Goal: Task Accomplishment & Management: Use online tool/utility

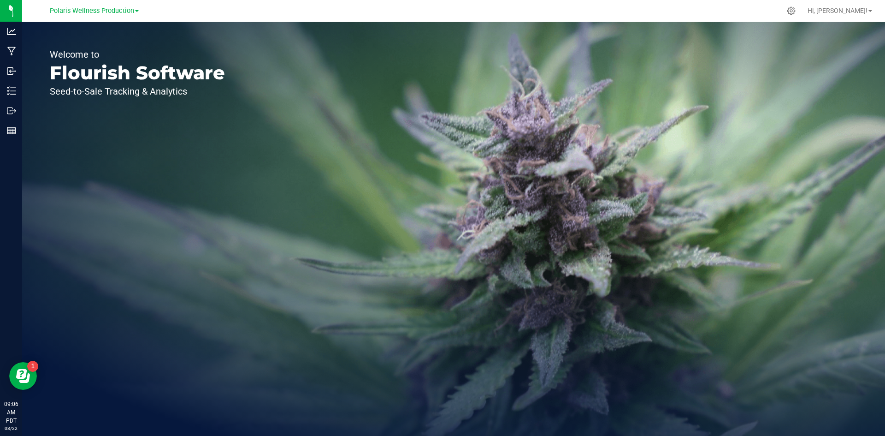
click at [95, 11] on span "Polaris Wellness Production" at bounding box center [92, 11] width 84 height 8
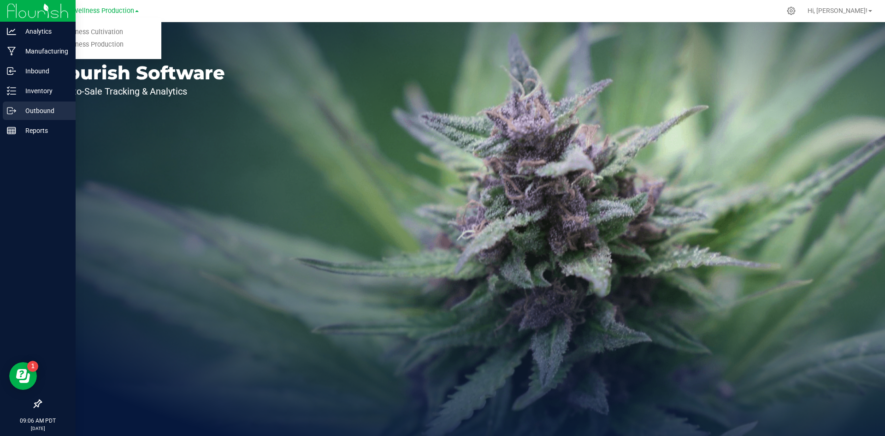
click at [45, 118] on div "Outbound" at bounding box center [39, 110] width 73 height 18
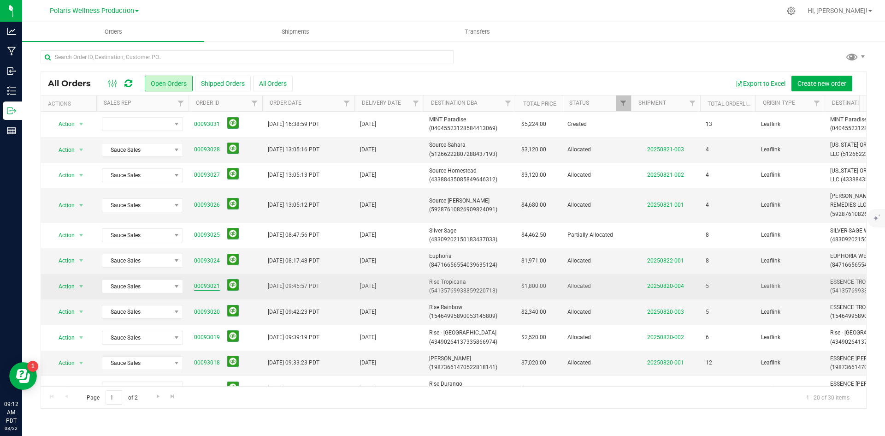
click at [213, 283] on link "00093021" at bounding box center [207, 286] width 26 height 9
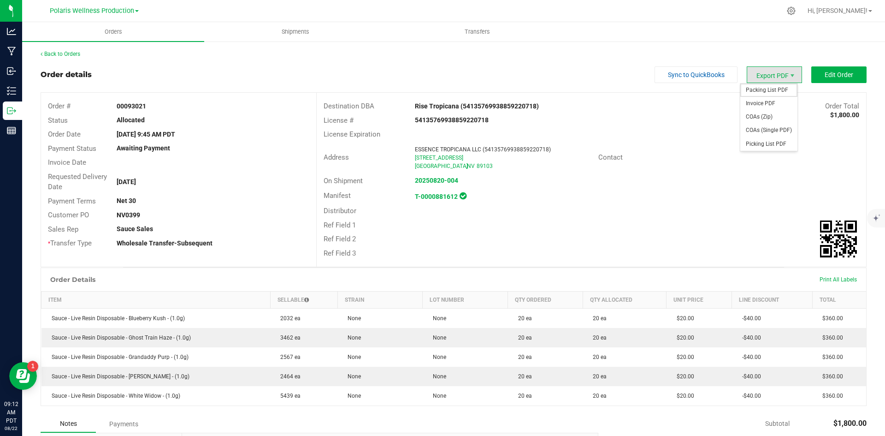
click at [777, 87] on span "Packing List PDF" at bounding box center [768, 89] width 57 height 13
click at [72, 54] on link "Back to Orders" at bounding box center [61, 54] width 40 height 6
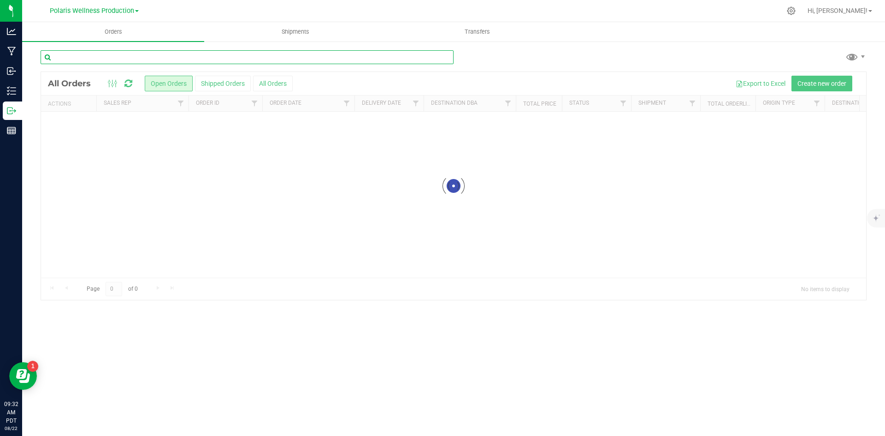
click at [161, 52] on input "text" at bounding box center [247, 57] width 413 height 14
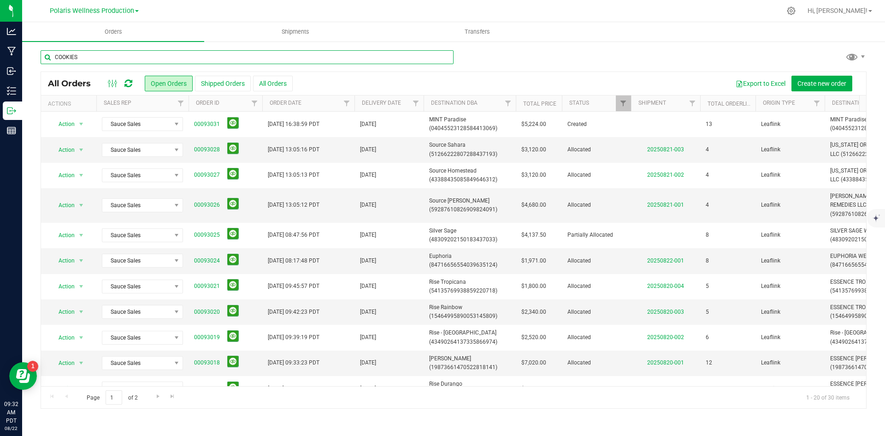
type input "COOKIES"
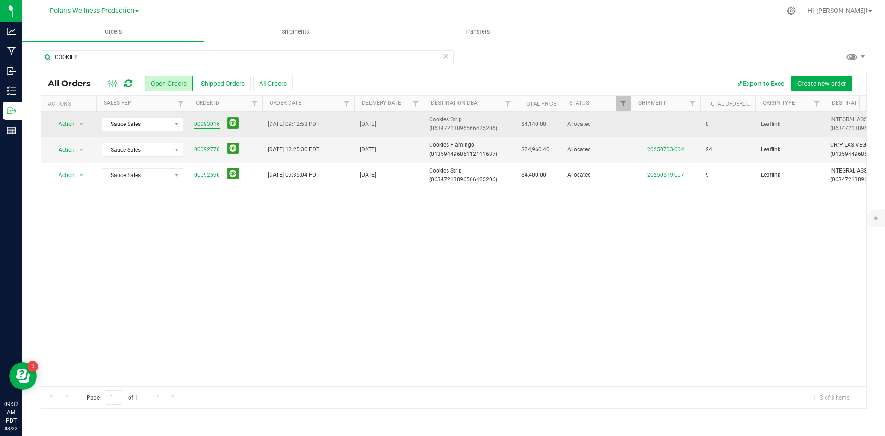
click at [201, 122] on link "00093016" at bounding box center [207, 124] width 26 height 9
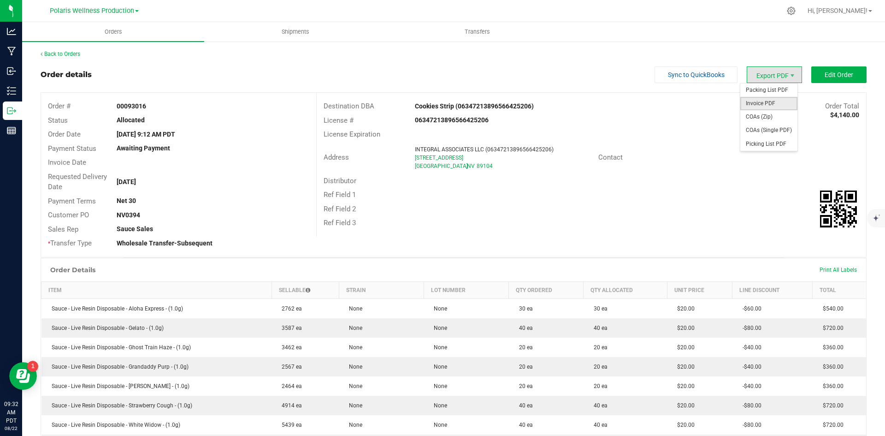
click at [759, 108] on span "Invoice PDF" at bounding box center [768, 103] width 57 height 13
click at [762, 93] on span "Packing List PDF" at bounding box center [768, 89] width 57 height 13
click at [70, 53] on link "Back to Orders" at bounding box center [61, 54] width 40 height 6
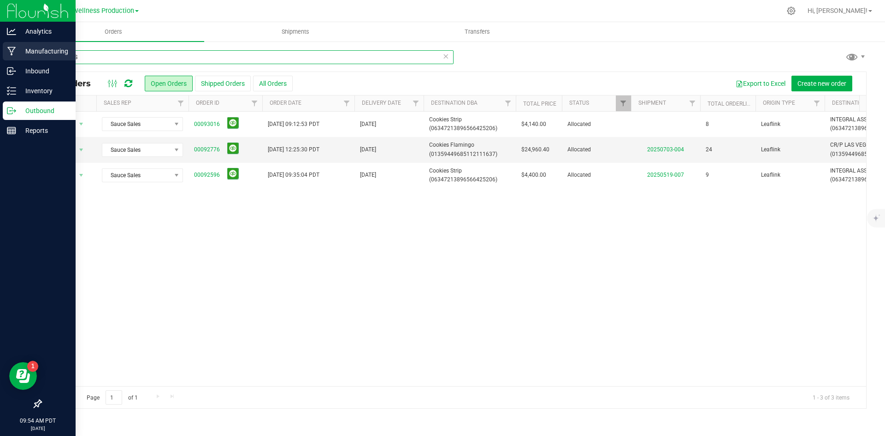
drag, startPoint x: 93, startPoint y: 61, endPoint x: 0, endPoint y: 49, distance: 93.4
click at [0, 49] on div "Analytics Manufacturing Inbound Inventory Outbound Reports 09:54 AM PDT [DATE] …" at bounding box center [442, 218] width 885 height 436
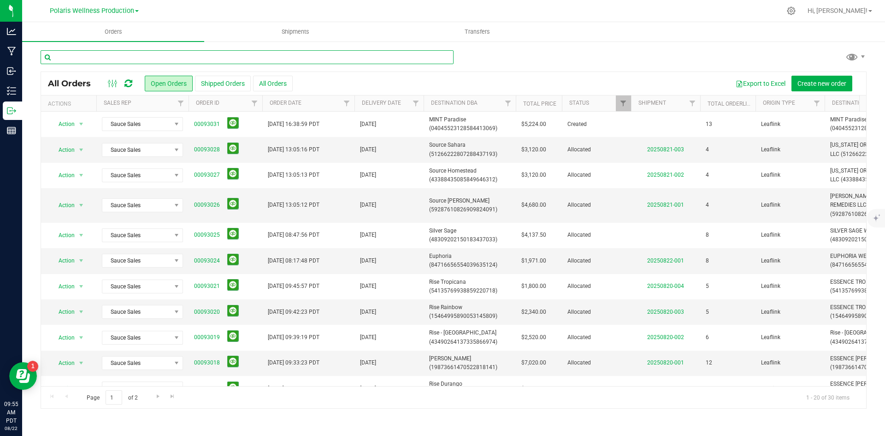
click at [87, 59] on input "text" at bounding box center [247, 57] width 413 height 14
type input "SOURCE"
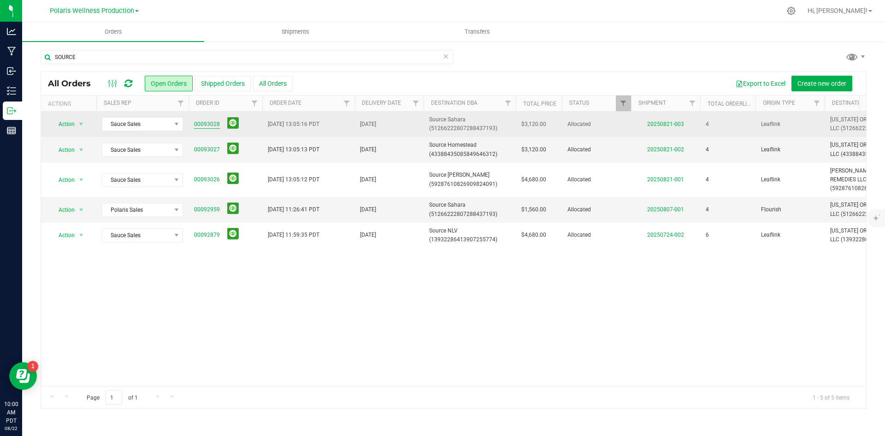
click at [207, 125] on link "00093028" at bounding box center [207, 124] width 26 height 9
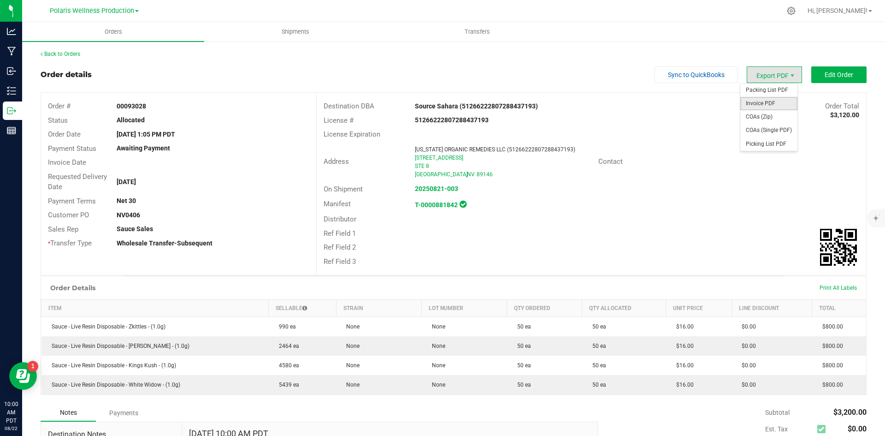
click at [766, 101] on span "Invoice PDF" at bounding box center [768, 103] width 57 height 13
click at [66, 52] on link "Back to Orders" at bounding box center [61, 54] width 40 height 6
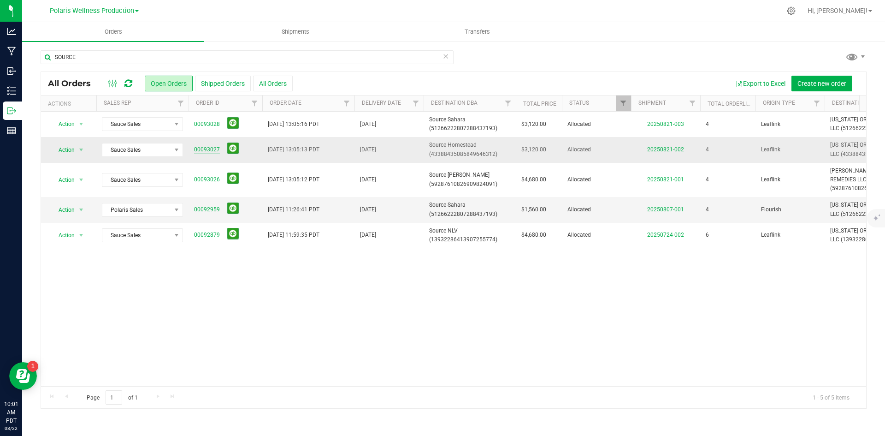
click at [209, 144] on span "00093027" at bounding box center [225, 149] width 63 height 14
click at [204, 151] on link "00093027" at bounding box center [207, 149] width 26 height 9
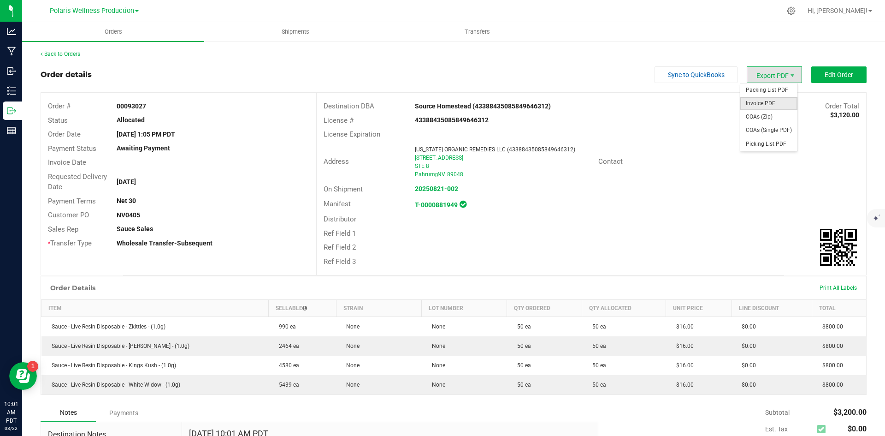
click at [773, 107] on span "Invoice PDF" at bounding box center [768, 103] width 57 height 13
click at [76, 55] on link "Back to Orders" at bounding box center [61, 54] width 40 height 6
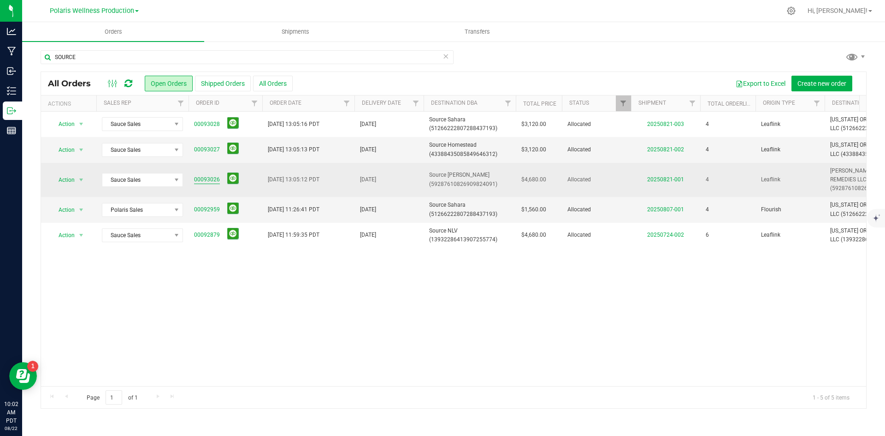
click at [212, 181] on link "00093026" at bounding box center [207, 179] width 26 height 9
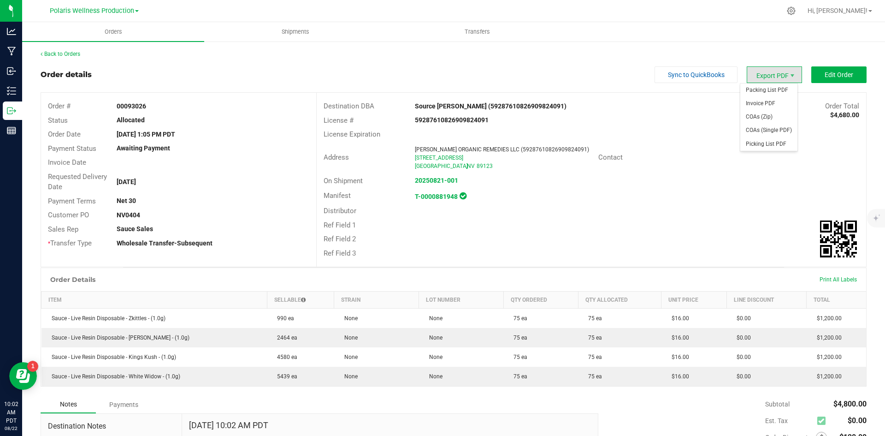
click at [771, 73] on span "Export PDF" at bounding box center [774, 74] width 55 height 17
click at [759, 99] on span "Invoice PDF" at bounding box center [768, 103] width 57 height 13
click at [766, 92] on span "Packing List PDF" at bounding box center [768, 89] width 57 height 13
click at [98, 13] on span "Polaris Wellness Production" at bounding box center [92, 11] width 84 height 8
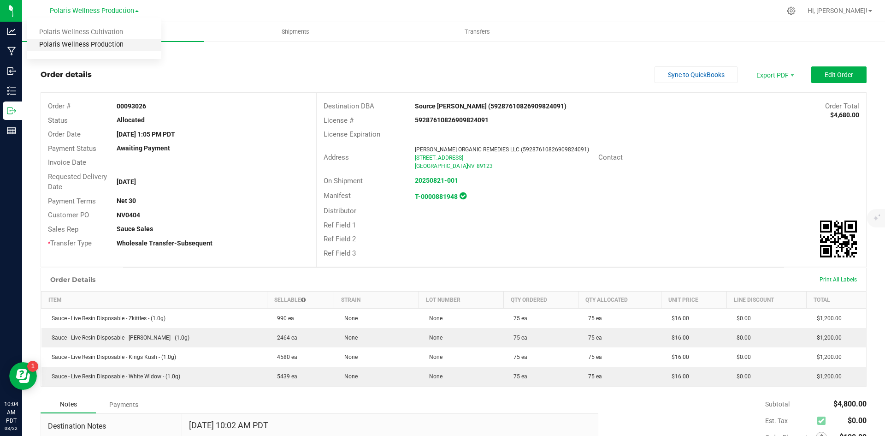
click at [96, 42] on link "Polaris Wellness Production" at bounding box center [94, 45] width 135 height 12
click at [112, 35] on span "Orders" at bounding box center [113, 32] width 42 height 8
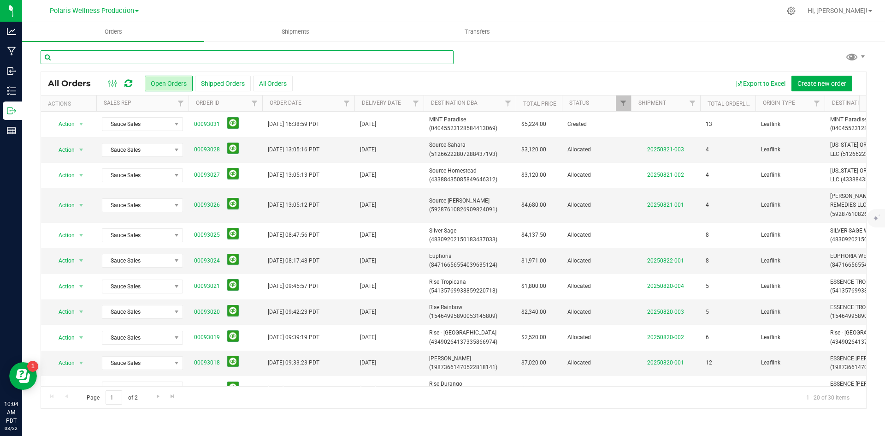
click at [118, 64] on input "text" at bounding box center [247, 57] width 413 height 14
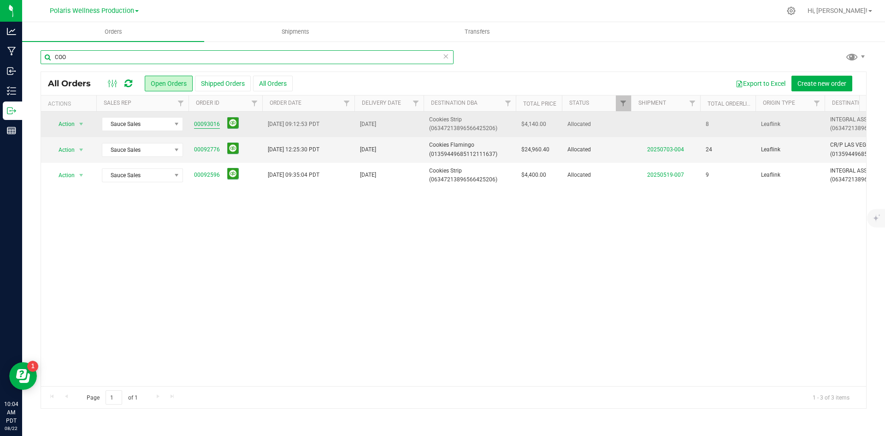
type input "COO"
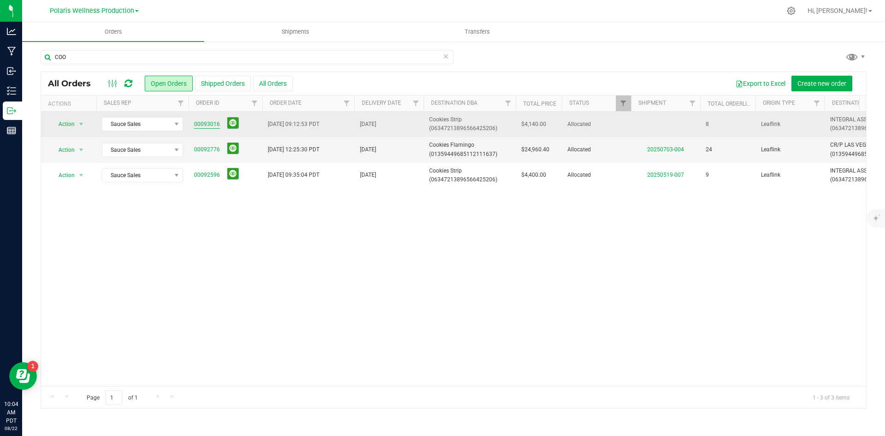
click at [214, 124] on link "00093016" at bounding box center [207, 124] width 26 height 9
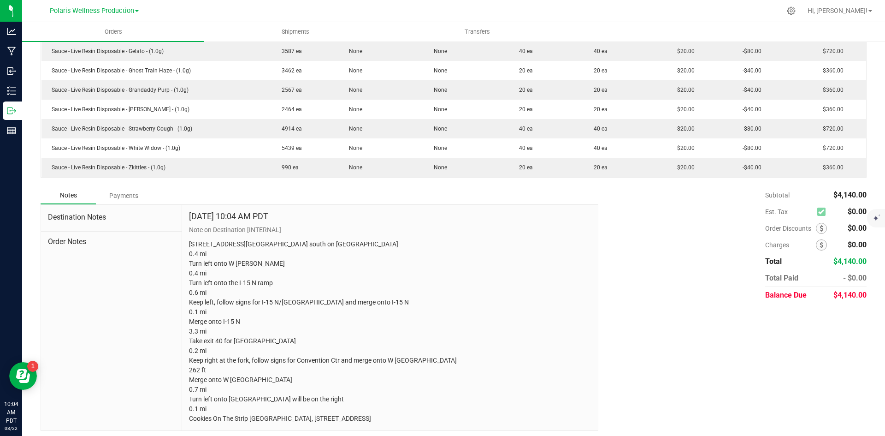
scroll to position [300, 0]
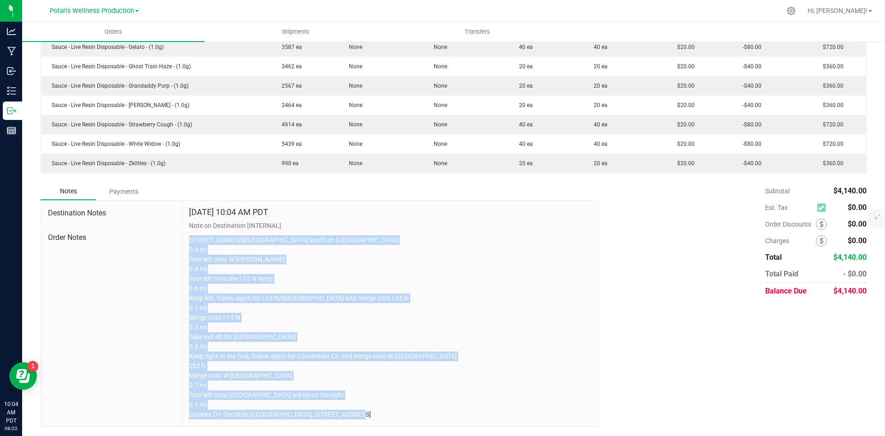
drag, startPoint x: 449, startPoint y: 413, endPoint x: 184, endPoint y: 220, distance: 327.6
click at [184, 220] on div "[DATE] 10:04 AM PDT Note on Destination [INTERNAL] [STREET_ADDRESS][GEOGRAPHIC_…" at bounding box center [390, 313] width 416 height 226
copy p "[STREET_ADDRESS][GEOGRAPHIC_DATA] south on [GEOGRAPHIC_DATA] 0.4 mi Turn left o…"
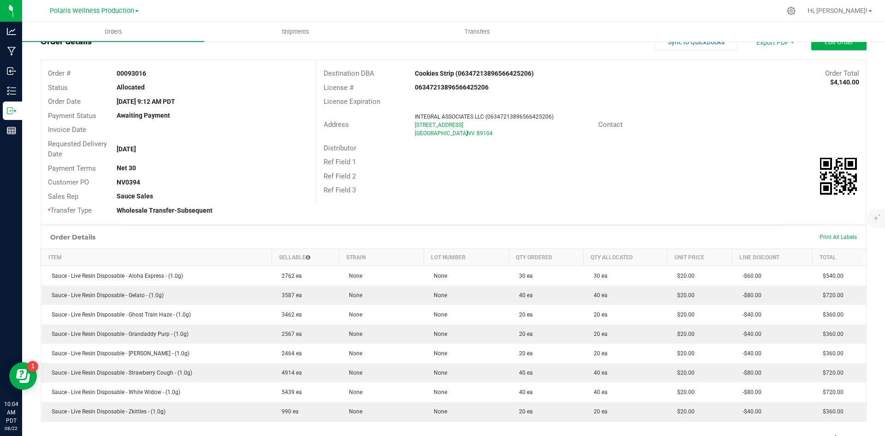
scroll to position [0, 0]
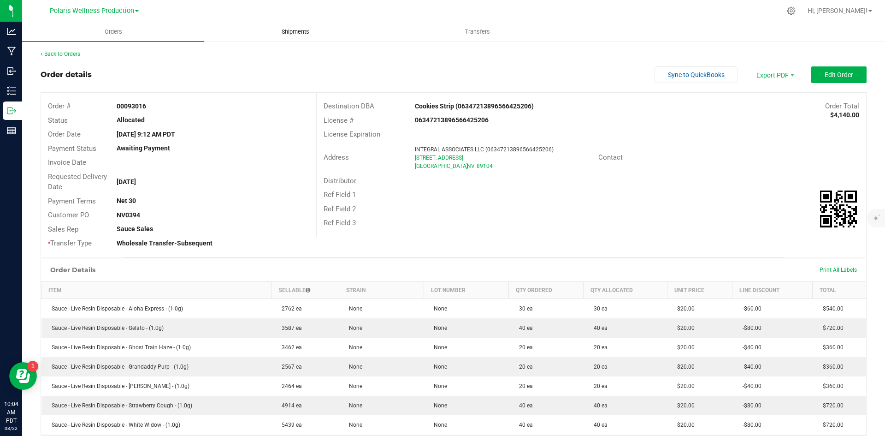
click at [288, 26] on uib-tab-heading "Shipments" at bounding box center [295, 32] width 181 height 18
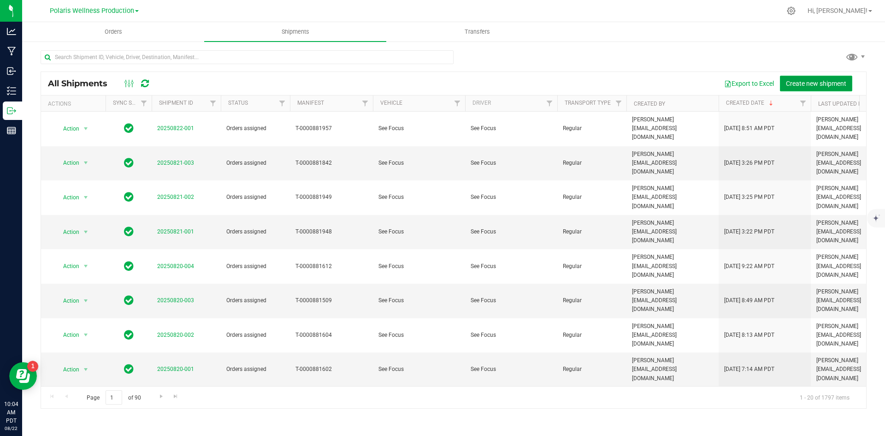
click at [827, 77] on button "Create new shipment" at bounding box center [816, 84] width 72 height 16
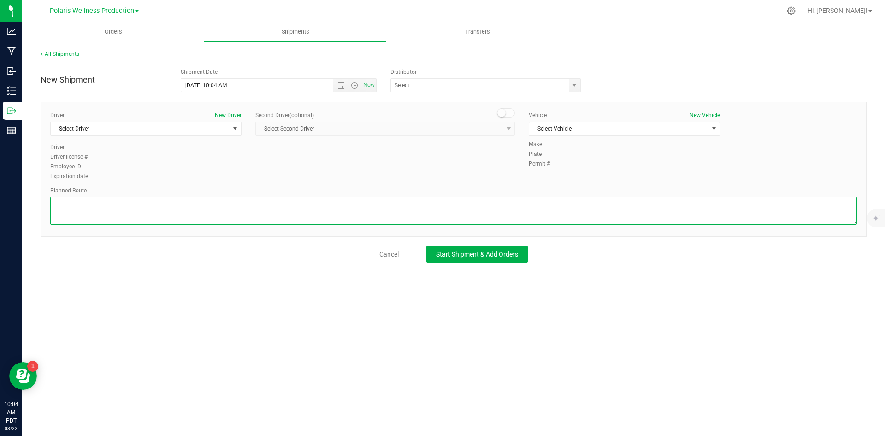
click at [186, 207] on textarea at bounding box center [453, 211] width 807 height 28
paste textarea "[STREET_ADDRESS][GEOGRAPHIC_DATA] south on [GEOGRAPHIC_DATA] 0.4 mi Turn left o…"
click at [64, 203] on textarea at bounding box center [453, 211] width 807 height 28
click at [347, 85] on span "Open the time view" at bounding box center [355, 85] width 16 height 7
type textarea "[STREET_ADDRESS][GEOGRAPHIC_DATA] south on [GEOGRAPHIC_DATA] 0.4 mi Turn left o…"
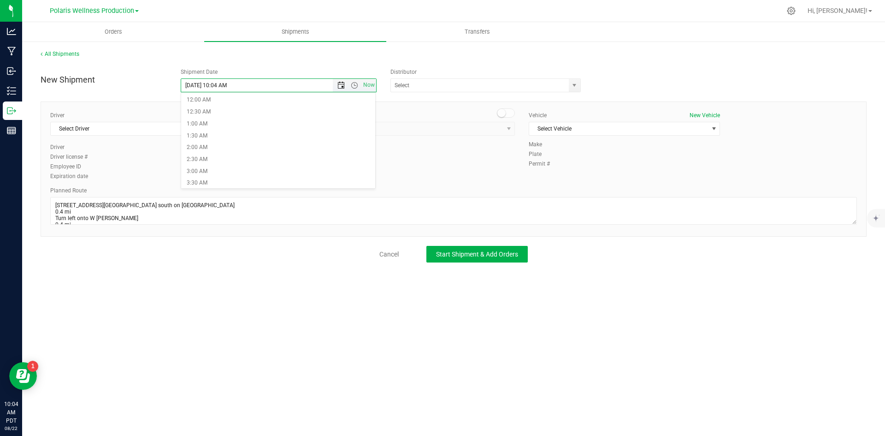
click at [342, 85] on span "Open the date view" at bounding box center [340, 85] width 7 height 7
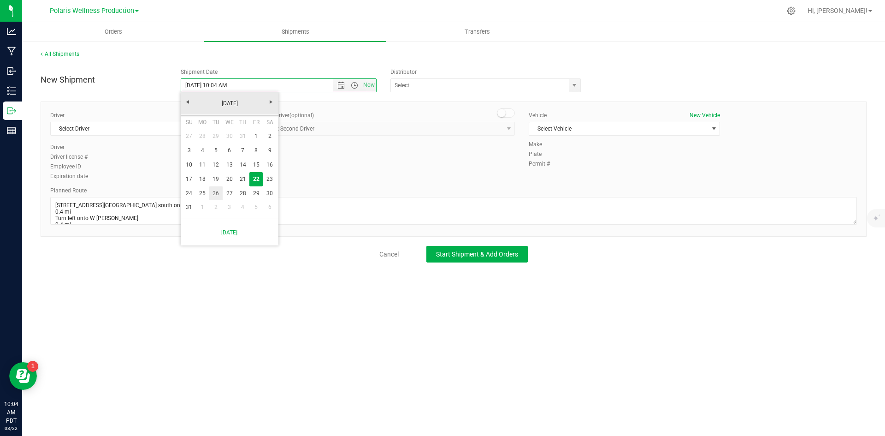
click at [221, 193] on link "26" at bounding box center [215, 193] width 13 height 14
click at [351, 84] on span "Open the time view" at bounding box center [354, 85] width 7 height 7
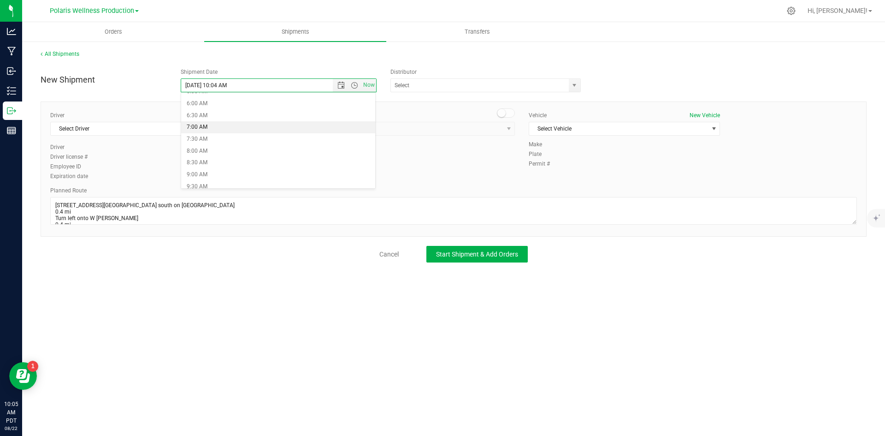
scroll to position [138, 0]
click at [215, 175] on li "9:00 AM" at bounding box center [278, 175] width 194 height 12
type input "[DATE] 9:00 AM"
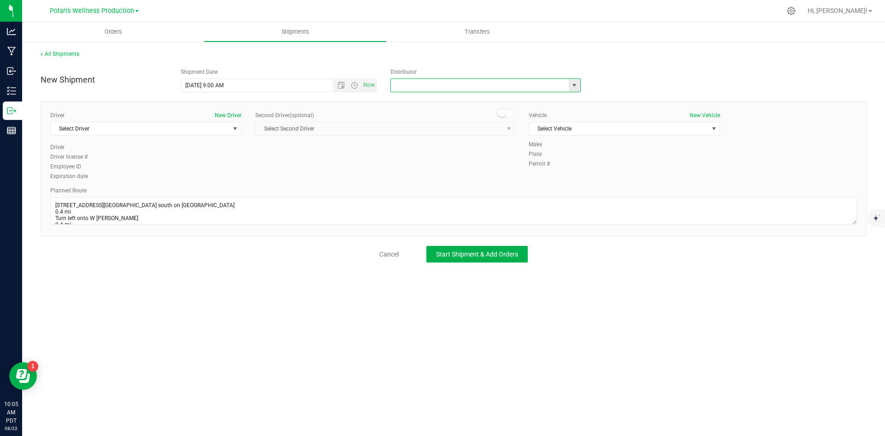
click at [507, 87] on input "text" at bounding box center [477, 85] width 172 height 13
drag, startPoint x: 568, startPoint y: 81, endPoint x: 555, endPoint y: 93, distance: 18.0
click at [567, 81] on span at bounding box center [485, 85] width 190 height 14
click at [572, 82] on span "select" at bounding box center [574, 85] width 7 height 7
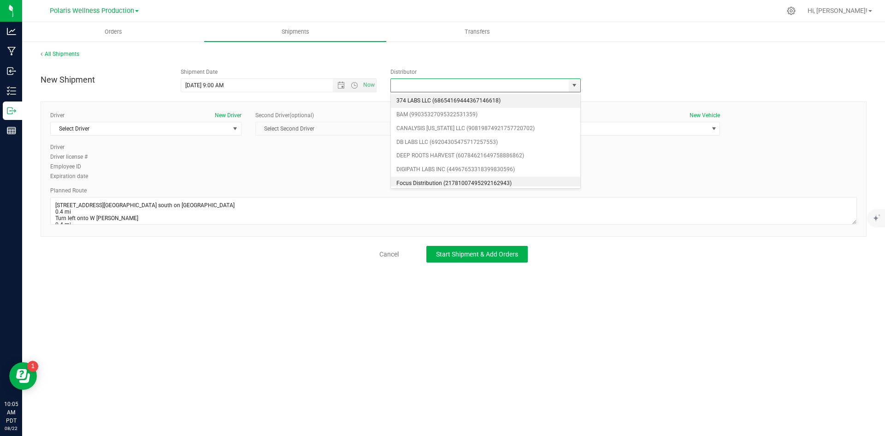
click at [423, 181] on li "Focus Distribution (21781007495292162943)" at bounding box center [485, 184] width 189 height 14
type input "Focus Distribution (21781007495292162943)"
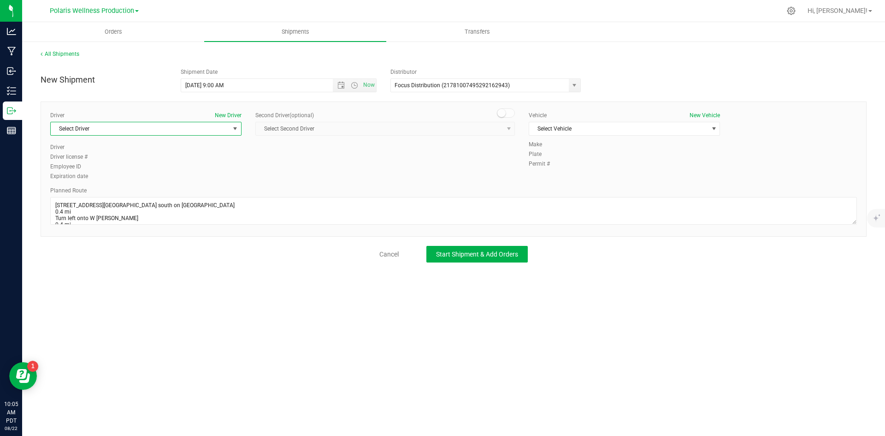
click at [236, 124] on span "select" at bounding box center [236, 128] width 12 height 13
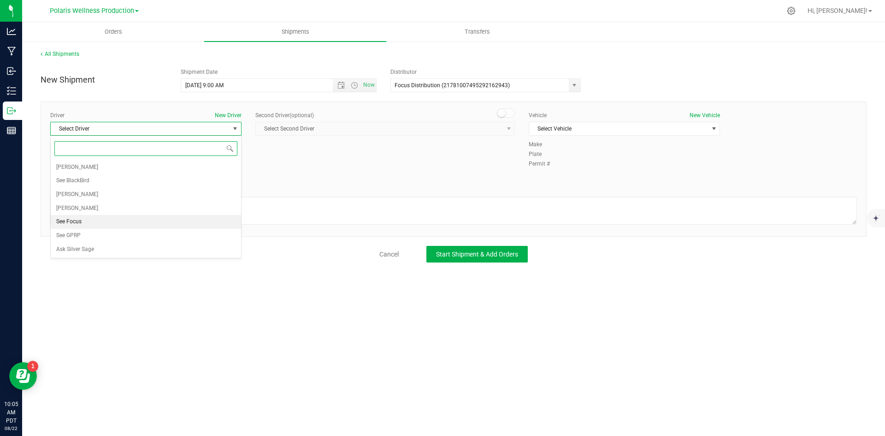
click at [83, 220] on li "See Focus" at bounding box center [146, 222] width 190 height 14
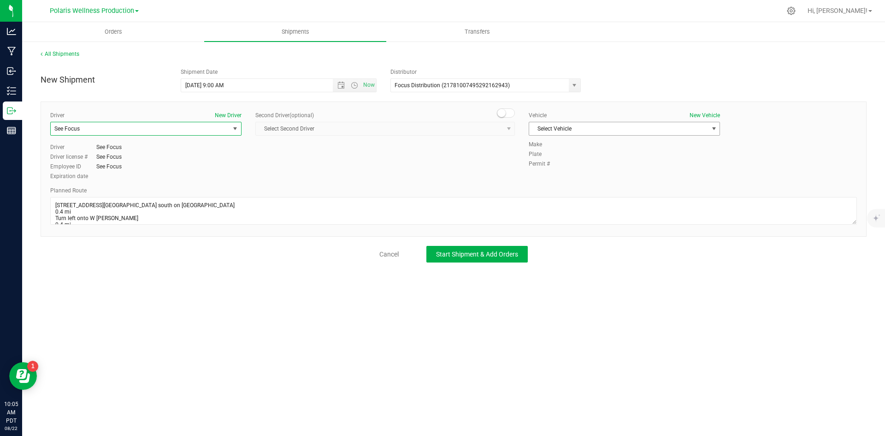
click at [713, 126] on span "select" at bounding box center [713, 128] width 7 height 7
click at [571, 168] on li "See Focus" at bounding box center [624, 172] width 190 height 14
drag, startPoint x: 487, startPoint y: 162, endPoint x: 482, endPoint y: 164, distance: 5.3
click at [486, 162] on div "Driver New Driver See Focus Select Driver [PERSON_NAME] See BlackBird [PERSON_N…" at bounding box center [453, 146] width 820 height 71
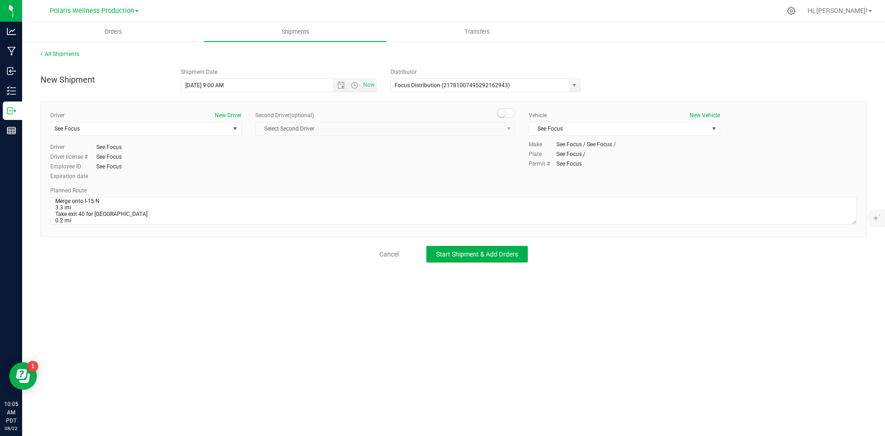
scroll to position [118, 0]
click at [479, 251] on span "Start Shipment & Add Orders" at bounding box center [477, 253] width 82 height 7
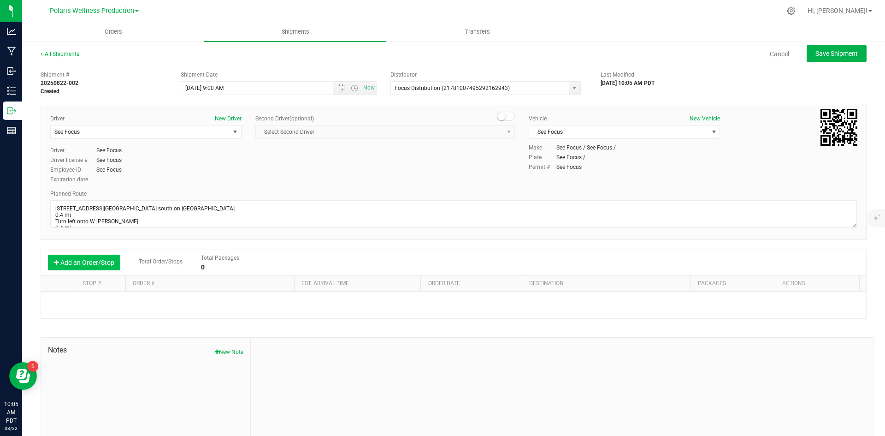
click at [89, 261] on button "Add an Order/Stop" at bounding box center [84, 262] width 72 height 16
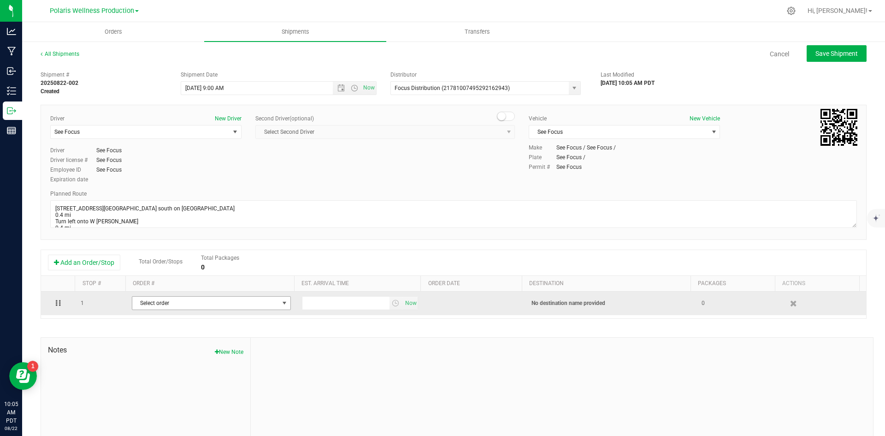
click at [196, 307] on span "Select order" at bounding box center [205, 302] width 147 height 13
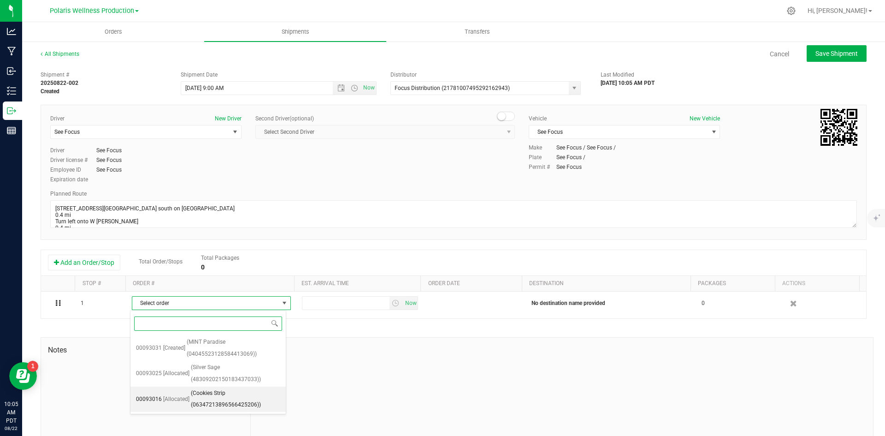
click at [221, 396] on span "(Cookies Strip (06347213896566425206))" at bounding box center [235, 399] width 89 height 24
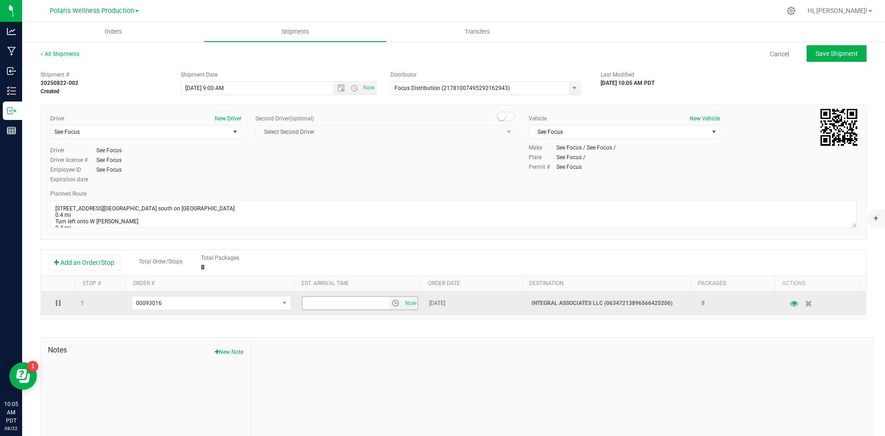
click at [392, 304] on span "select" at bounding box center [395, 302] width 7 height 7
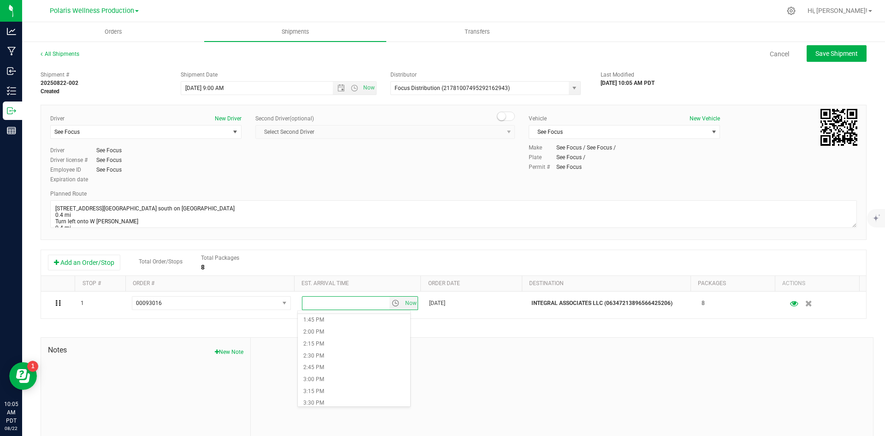
scroll to position [691, 0]
click at [323, 386] on li "4:00 PM" at bounding box center [354, 385] width 112 height 12
drag, startPoint x: 478, startPoint y: 365, endPoint x: 512, endPoint y: 356, distance: 34.7
click at [481, 364] on div at bounding box center [562, 399] width 622 height 124
click at [827, 54] on span "Save Shipment" at bounding box center [836, 53] width 42 height 7
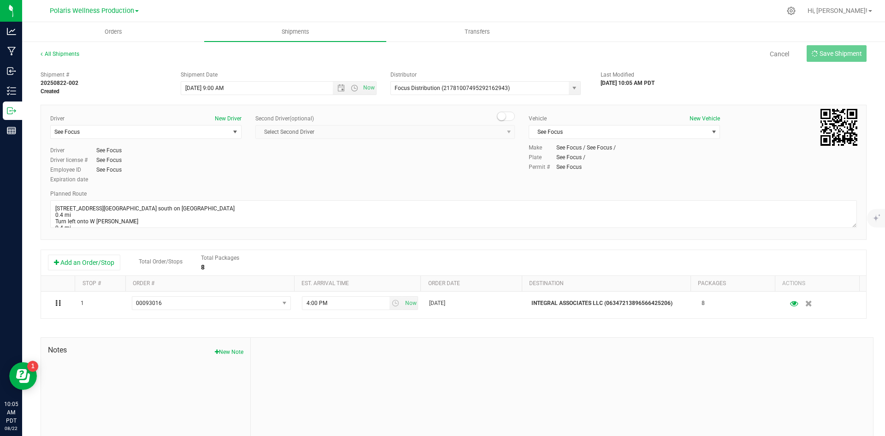
type input "[DATE] 4:00 PM"
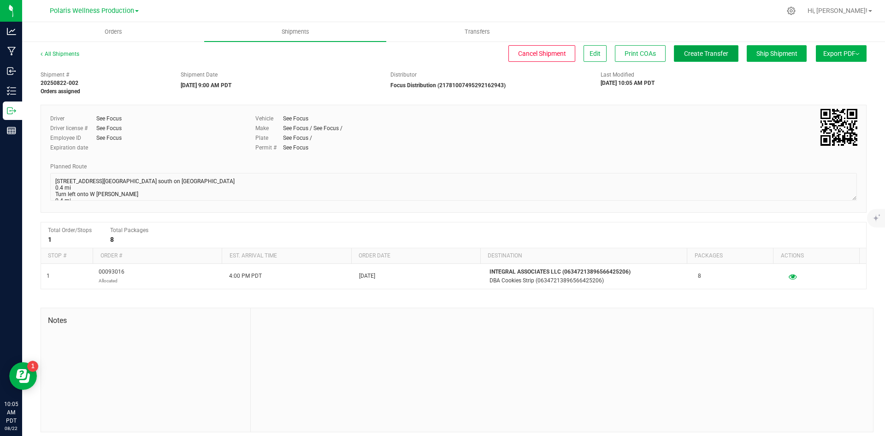
click at [685, 57] on span "Create Transfer" at bounding box center [706, 53] width 44 height 7
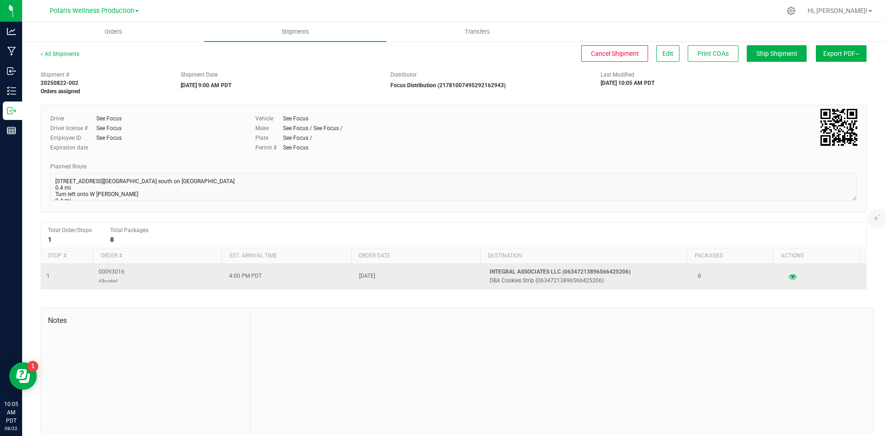
drag, startPoint x: 130, startPoint y: 269, endPoint x: 84, endPoint y: 273, distance: 46.3
click at [84, 273] on tr "1 00093016 Allocated 4:00 PM PDT [DATE] INTEGRAL ASSOCIATES LLC (06347213896566…" at bounding box center [453, 276] width 825 height 25
drag, startPoint x: 159, startPoint y: 274, endPoint x: 128, endPoint y: 270, distance: 30.7
click at [158, 274] on td "00093016 Allocated" at bounding box center [158, 276] width 130 height 25
drag, startPoint x: 118, startPoint y: 268, endPoint x: 112, endPoint y: 276, distance: 9.2
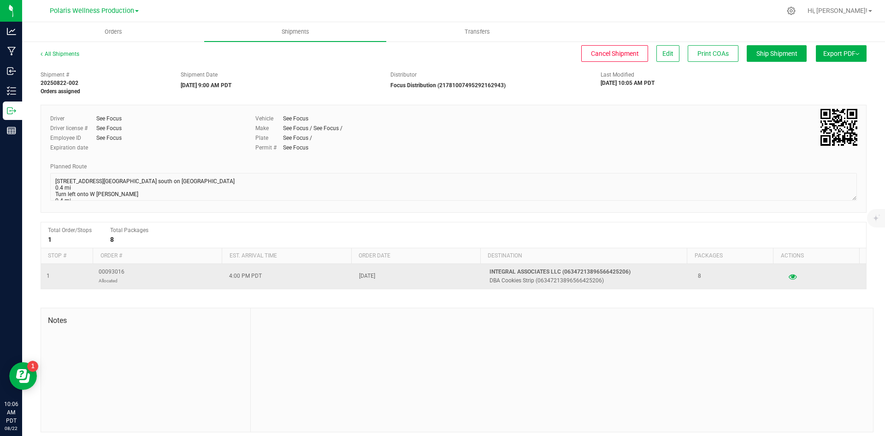
click at [104, 275] on span "00093016 Allocated" at bounding box center [112, 276] width 26 height 18
drag, startPoint x: 129, startPoint y: 271, endPoint x: 94, endPoint y: 273, distance: 34.6
click at [94, 273] on td "00093016 Allocated" at bounding box center [158, 276] width 130 height 25
click at [144, 277] on td "00093016 Allocated" at bounding box center [158, 276] width 130 height 25
drag, startPoint x: 125, startPoint y: 271, endPoint x: 100, endPoint y: 271, distance: 24.4
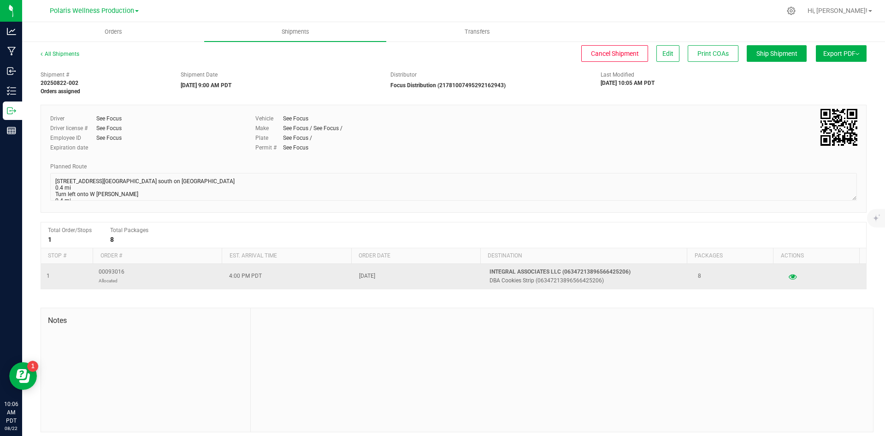
click at [100, 271] on td "00093016 Allocated" at bounding box center [158, 276] width 130 height 25
click at [100, 271] on span "00093016 Allocated" at bounding box center [112, 276] width 26 height 18
click at [102, 271] on span "00093016 Allocated" at bounding box center [112, 276] width 26 height 18
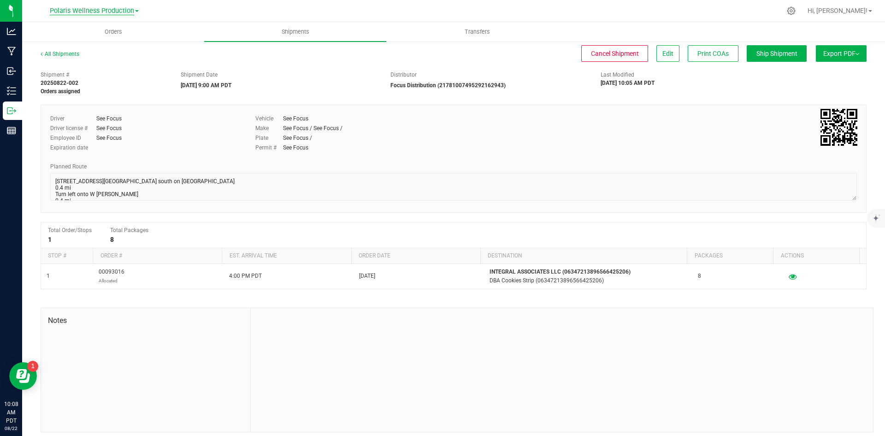
drag, startPoint x: 113, startPoint y: 11, endPoint x: 105, endPoint y: 10, distance: 7.9
click at [112, 10] on span "Polaris Wellness Production" at bounding box center [92, 11] width 84 height 8
click at [109, 44] on link "Polaris Wellness Production" at bounding box center [94, 45] width 135 height 12
click at [103, 35] on span "Orders" at bounding box center [113, 32] width 42 height 8
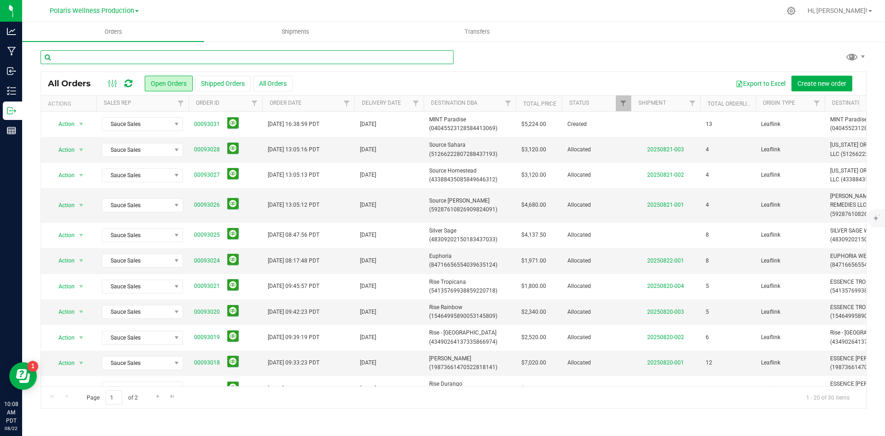
click at [130, 59] on input "text" at bounding box center [247, 57] width 413 height 14
type input "SOURCE"
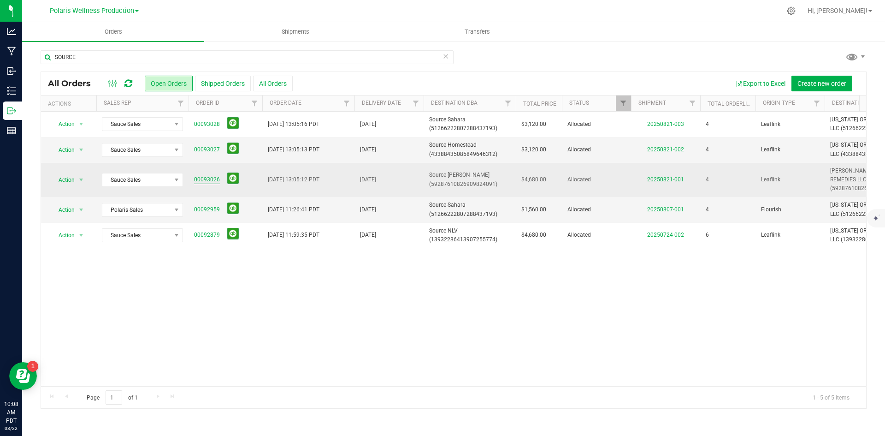
click at [209, 180] on link "00093026" at bounding box center [207, 179] width 26 height 9
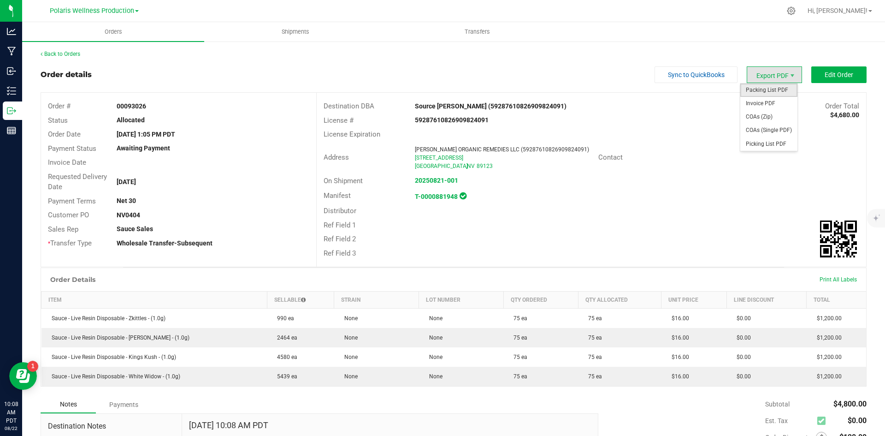
click at [765, 84] on span "Packing List PDF" at bounding box center [768, 89] width 57 height 13
click at [58, 50] on div "Back to Orders" at bounding box center [454, 54] width 826 height 8
click at [67, 56] on link "Back to Orders" at bounding box center [61, 54] width 40 height 6
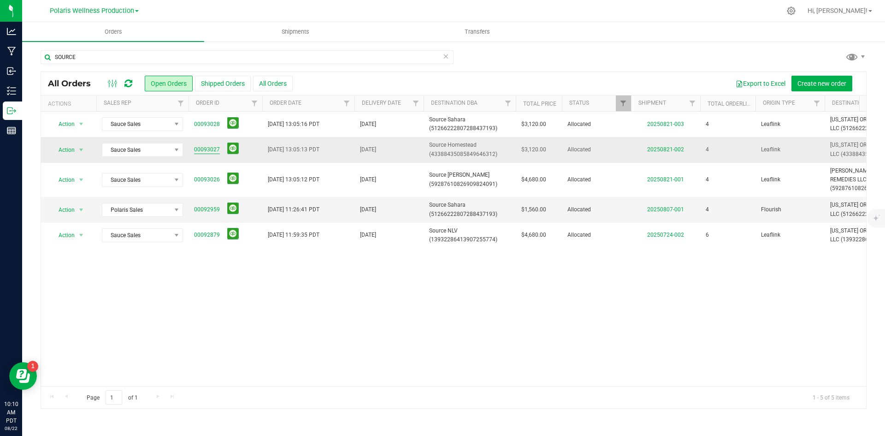
click at [206, 149] on link "00093027" at bounding box center [207, 149] width 26 height 9
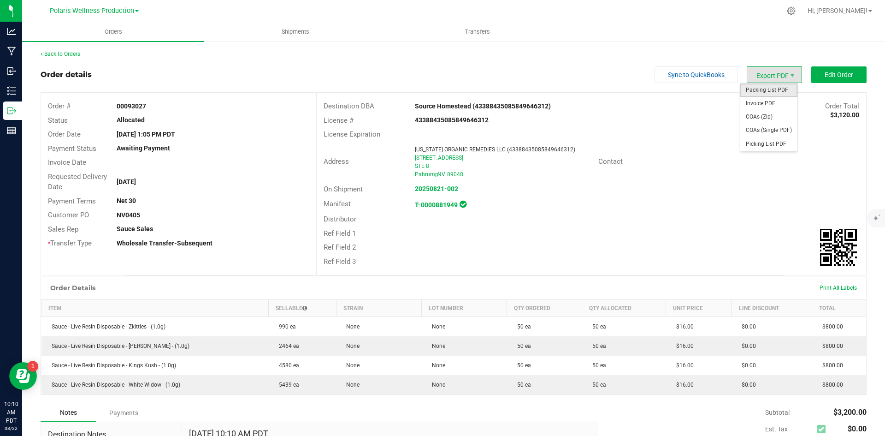
click at [763, 87] on span "Packing List PDF" at bounding box center [768, 89] width 57 height 13
click at [57, 55] on link "Back to Orders" at bounding box center [61, 54] width 40 height 6
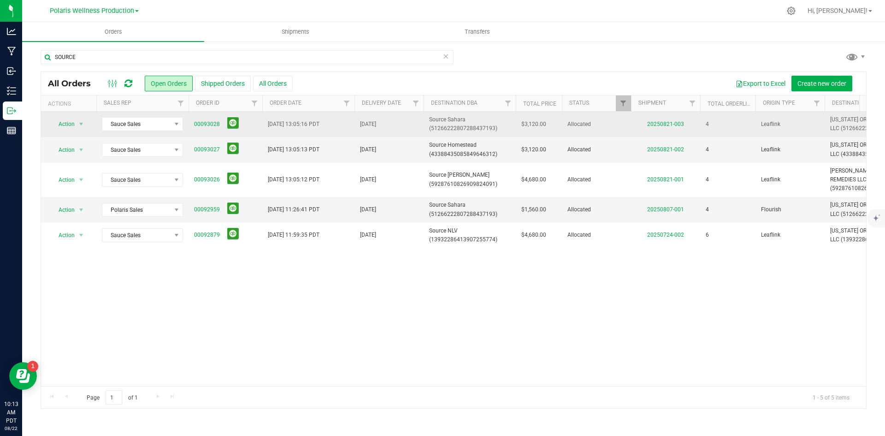
click at [194, 124] on td "00093028" at bounding box center [226, 124] width 74 height 25
click at [202, 125] on link "00093028" at bounding box center [207, 124] width 26 height 9
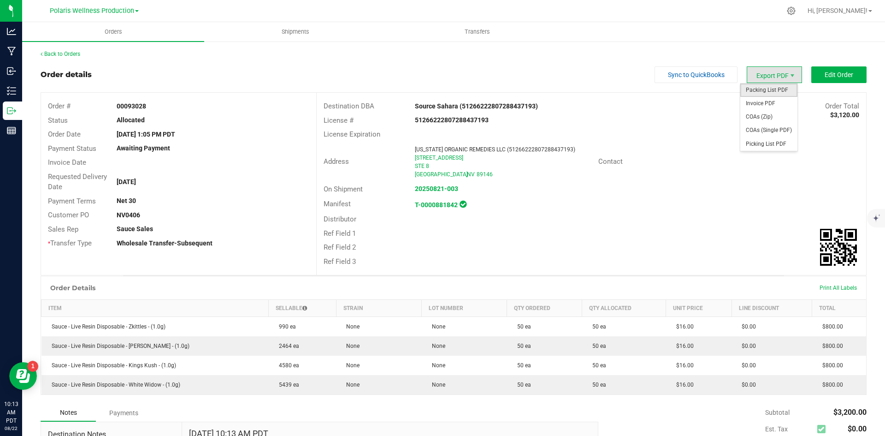
click at [768, 91] on span "Packing List PDF" at bounding box center [768, 89] width 57 height 13
click at [67, 51] on div "Back to Orders" at bounding box center [454, 54] width 826 height 8
click at [78, 55] on link "Back to Orders" at bounding box center [61, 54] width 40 height 6
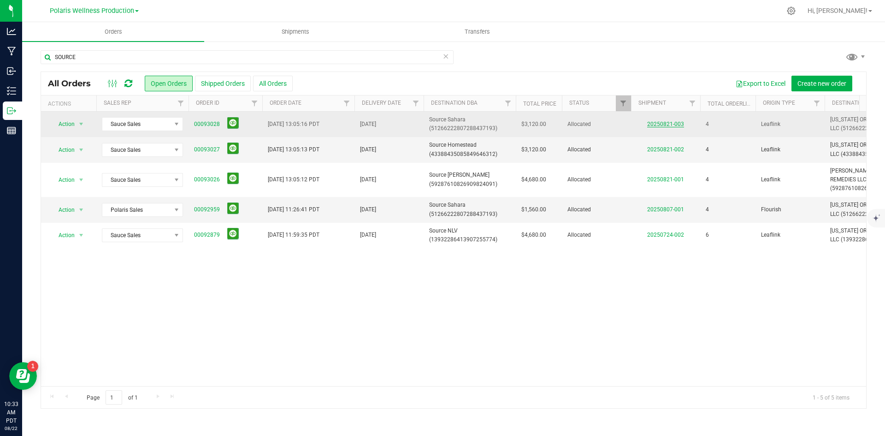
click at [670, 124] on link "20250821-003" at bounding box center [665, 124] width 37 height 6
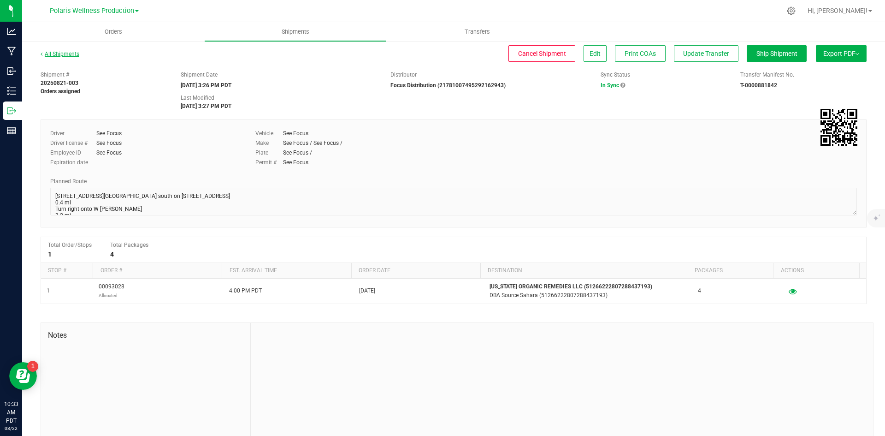
click at [51, 55] on link "All Shipments" at bounding box center [60, 54] width 39 height 6
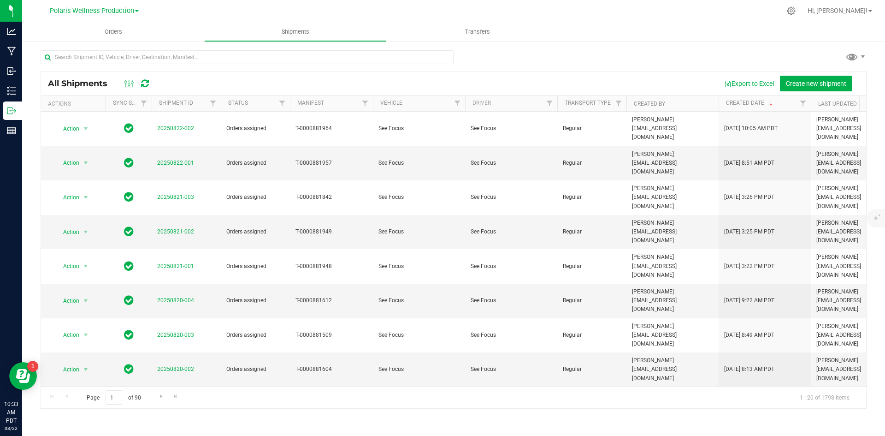
click at [592, 65] on div at bounding box center [454, 60] width 826 height 21
